Goal: Information Seeking & Learning: Check status

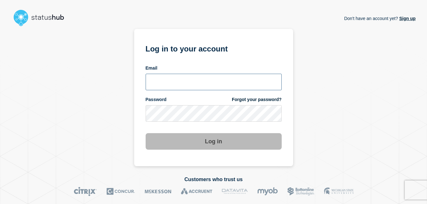
click at [232, 85] on input "email input" at bounding box center [213, 82] width 136 height 17
type input "[PERSON_NAME][EMAIL_ADDRESS][PERSON_NAME][DOMAIN_NAME]"
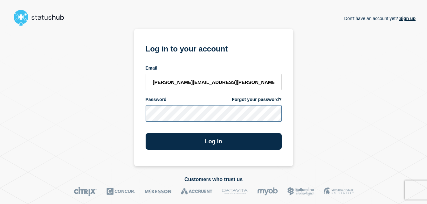
click at [145, 133] on button "Log in" at bounding box center [213, 141] width 136 height 17
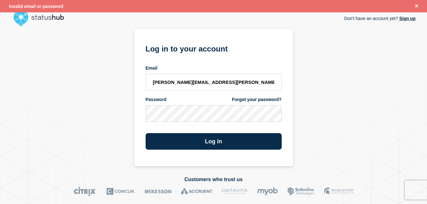
click at [242, 152] on section "Log in to your account Email chris.slater@kocho.co.uk Password Forgot your pass…" at bounding box center [213, 97] width 159 height 137
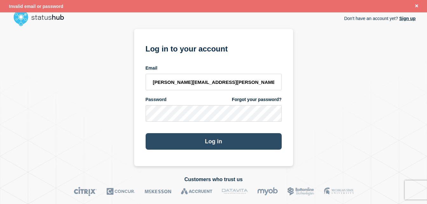
click at [243, 146] on button "Log in" at bounding box center [213, 141] width 136 height 17
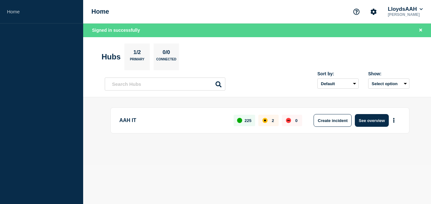
click at [268, 192] on body "Home Home LloydsAAH Chris Slater Signed in successfully Hubs 1/2 Primary 0/0 Co…" at bounding box center [215, 102] width 431 height 204
click at [423, 10] on icon at bounding box center [421, 9] width 3 height 4
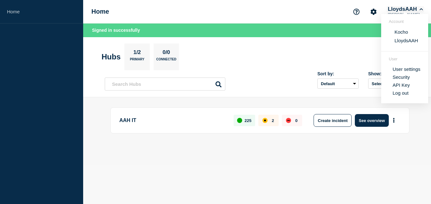
click at [423, 10] on icon at bounding box center [421, 9] width 3 height 2
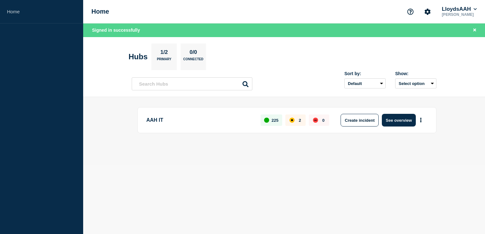
click at [181, 196] on body "Home Home LloydsAAH Chris Slater Signed in successfully Hubs 1/2 Primary 0/0 Co…" at bounding box center [242, 117] width 485 height 234
click at [239, 189] on body "Home Home LloydsAAH Chris Slater Signed in successfully Hubs 1/2 Primary 0/0 Co…" at bounding box center [242, 117] width 485 height 234
click at [431, 8] on button "LloydsAAH" at bounding box center [459, 9] width 37 height 6
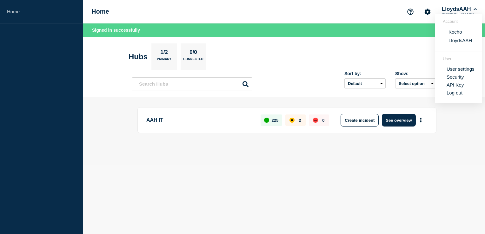
click at [431, 32] on button "Kocho" at bounding box center [455, 32] width 17 height 6
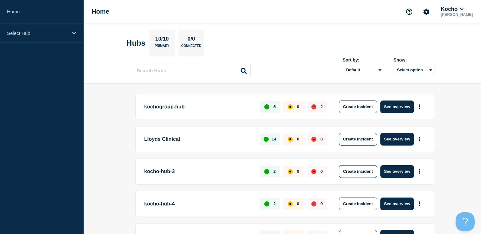
click at [464, 7] on button "Kocho" at bounding box center [451, 9] width 25 height 6
click at [457, 42] on button "LloydsAAH" at bounding box center [458, 40] width 27 height 6
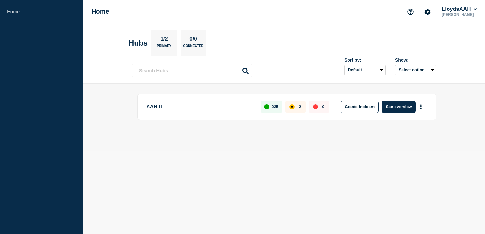
click at [226, 175] on body "Home Home LloydsAAH [PERSON_NAME] Hubs 1/2 Primary 0/0 Connected Sort by: Defau…" at bounding box center [242, 117] width 485 height 234
click at [179, 112] on p "AAH IT" at bounding box center [199, 107] width 107 height 13
click at [159, 108] on p "AAH IT" at bounding box center [199, 107] width 107 height 13
click at [393, 107] on button "See overview" at bounding box center [399, 107] width 34 height 13
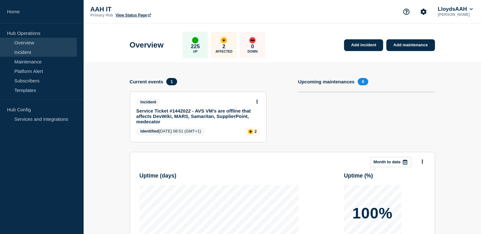
click at [19, 51] on link "Incident" at bounding box center [38, 52] width 77 height 10
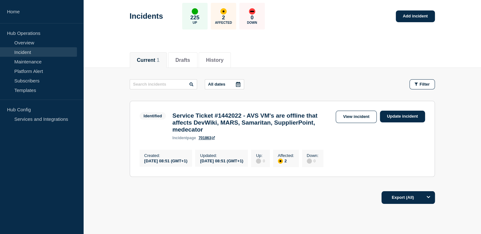
scroll to position [62, 0]
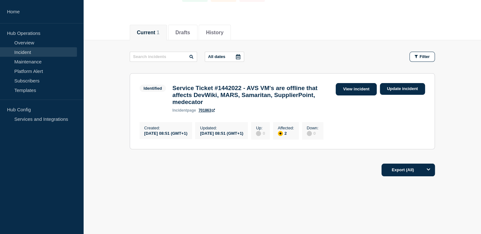
click at [361, 87] on link "View incident" at bounding box center [355, 89] width 41 height 12
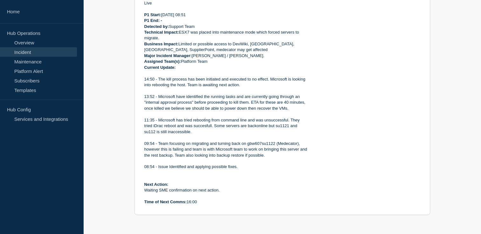
scroll to position [33, 0]
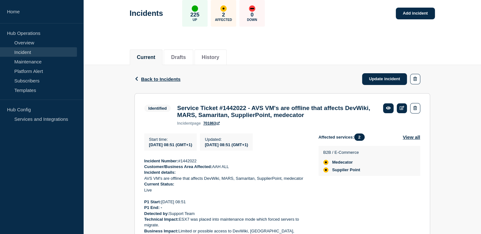
click at [200, 164] on p "Incident Number: #1442022" at bounding box center [226, 162] width 164 height 6
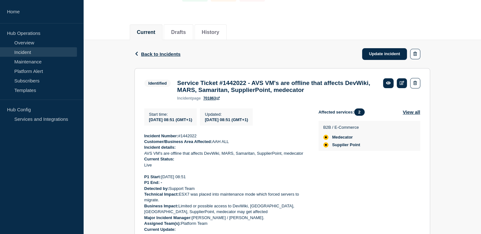
scroll to position [97, 0]
